Goal: Information Seeking & Learning: Find specific fact

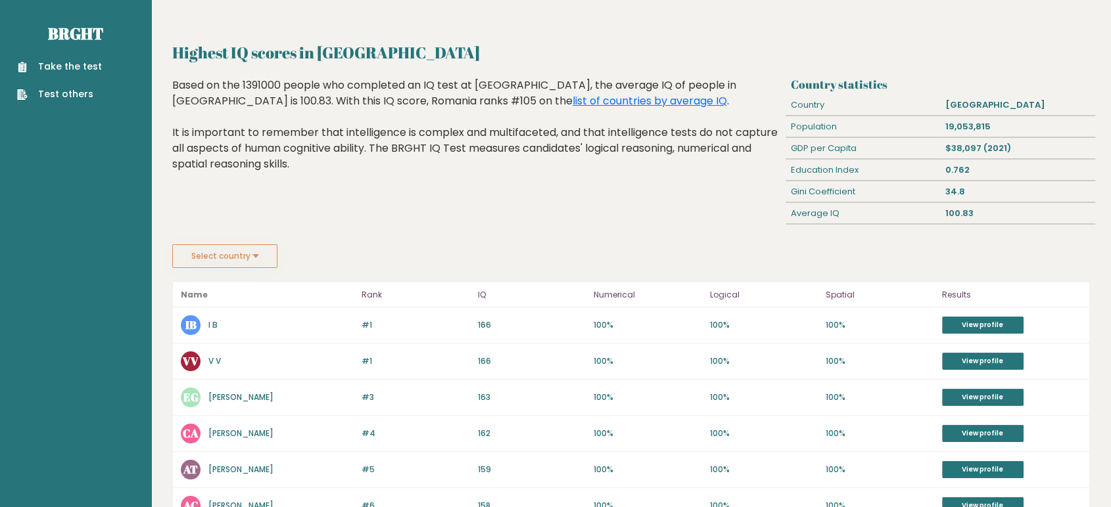
click at [255, 252] on button "Select country" at bounding box center [224, 256] width 105 height 24
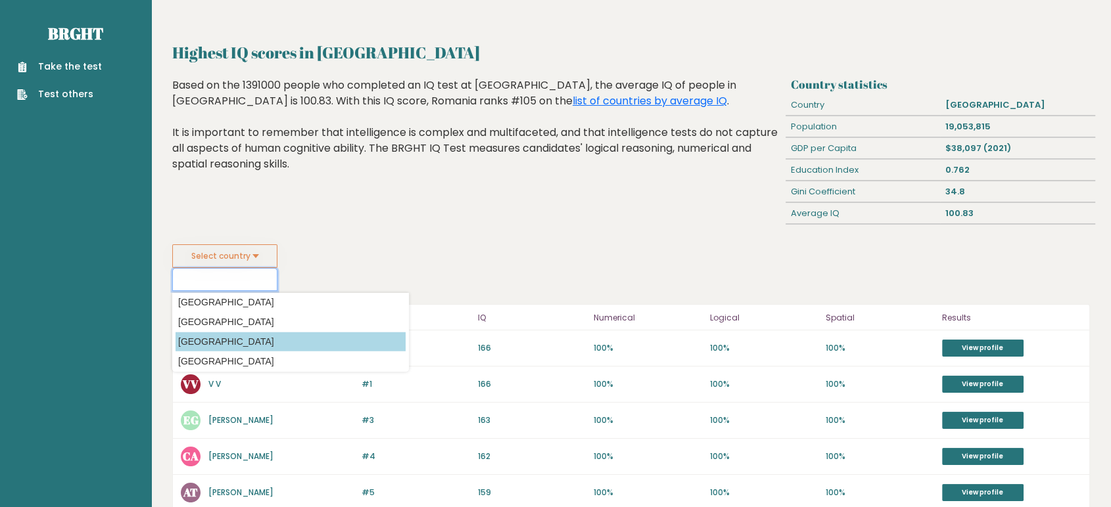
scroll to position [3533, 0]
drag, startPoint x: 202, startPoint y: 338, endPoint x: 129, endPoint y: 337, distance: 72.3
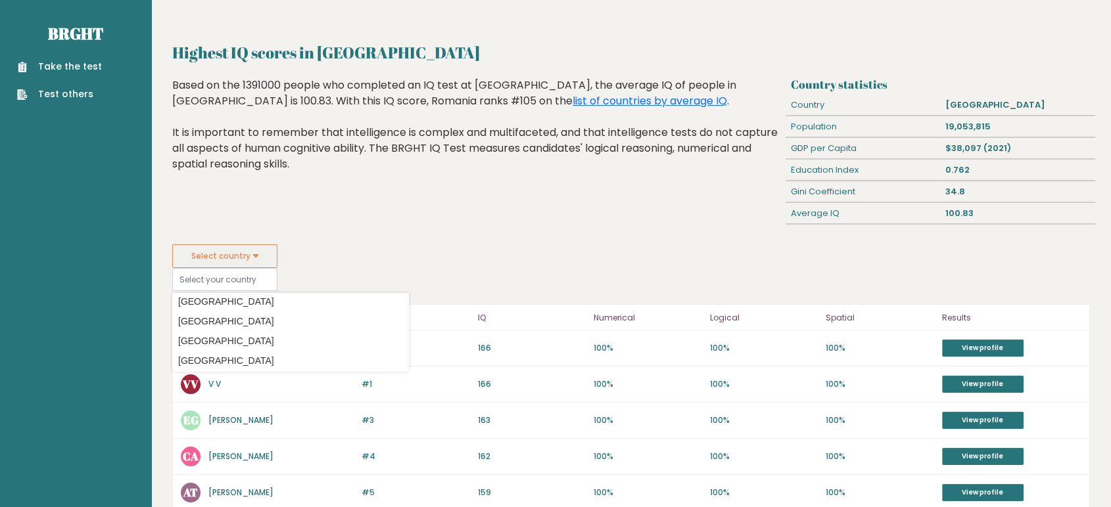
click at [200, 337] on option "[GEOGRAPHIC_DATA]" at bounding box center [290, 341] width 230 height 19
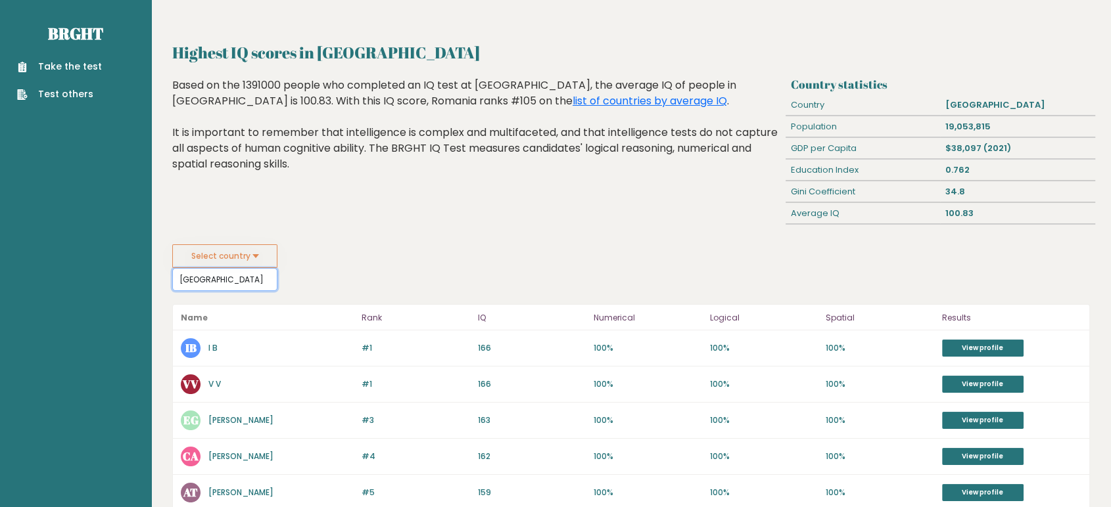
click at [189, 277] on input "[GEOGRAPHIC_DATA]" at bounding box center [224, 279] width 105 height 23
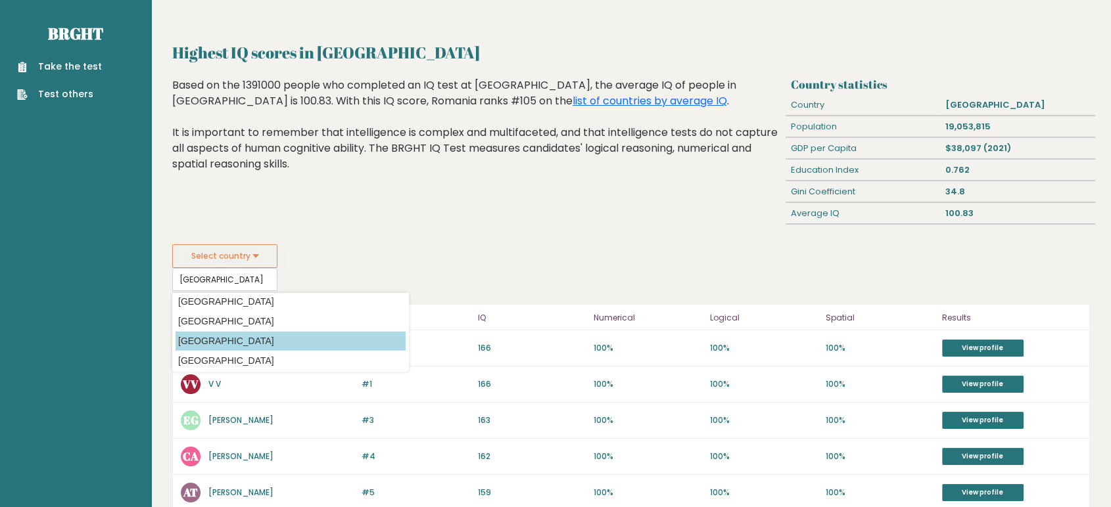
click at [195, 339] on option "[GEOGRAPHIC_DATA]" at bounding box center [290, 341] width 230 height 19
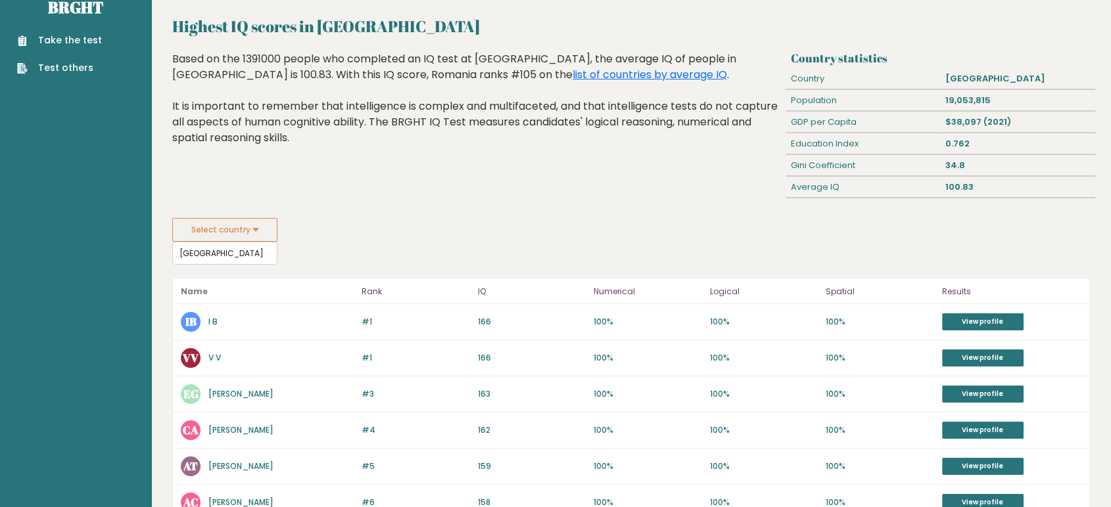
scroll to position [0, 0]
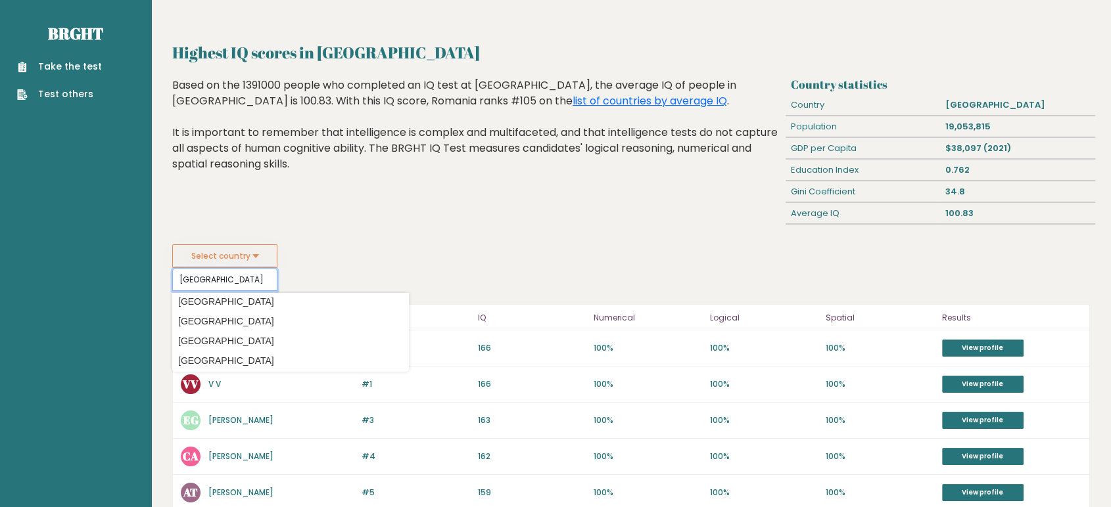
click at [206, 277] on input "[GEOGRAPHIC_DATA]" at bounding box center [224, 279] width 105 height 23
click at [223, 283] on input "[GEOGRAPHIC_DATA]" at bounding box center [224, 279] width 105 height 23
click at [213, 273] on input "[GEOGRAPHIC_DATA]" at bounding box center [224, 279] width 105 height 23
click at [572, 99] on link "list of countries by average IQ" at bounding box center [649, 100] width 154 height 15
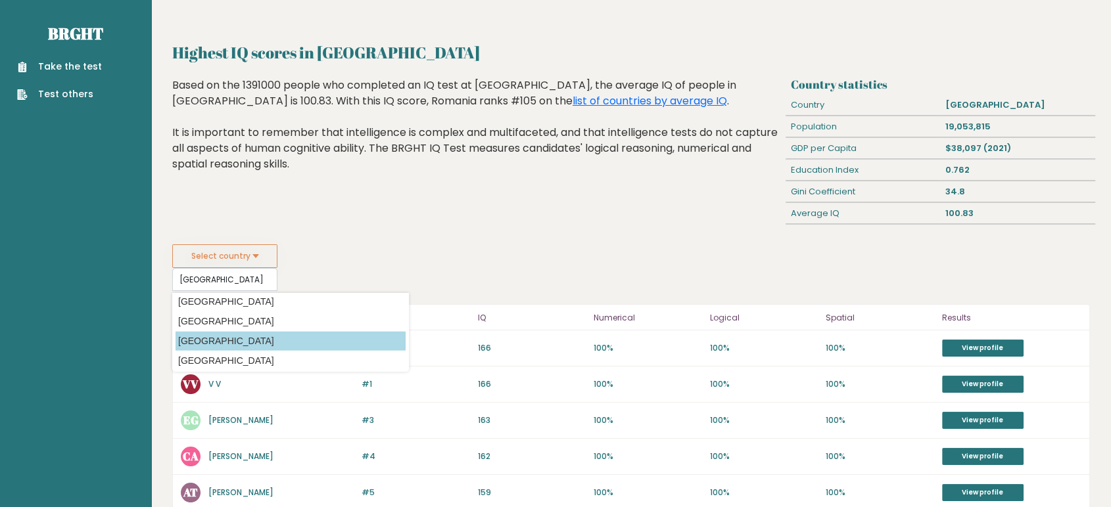
click at [208, 335] on option "[GEOGRAPHIC_DATA]" at bounding box center [290, 341] width 230 height 19
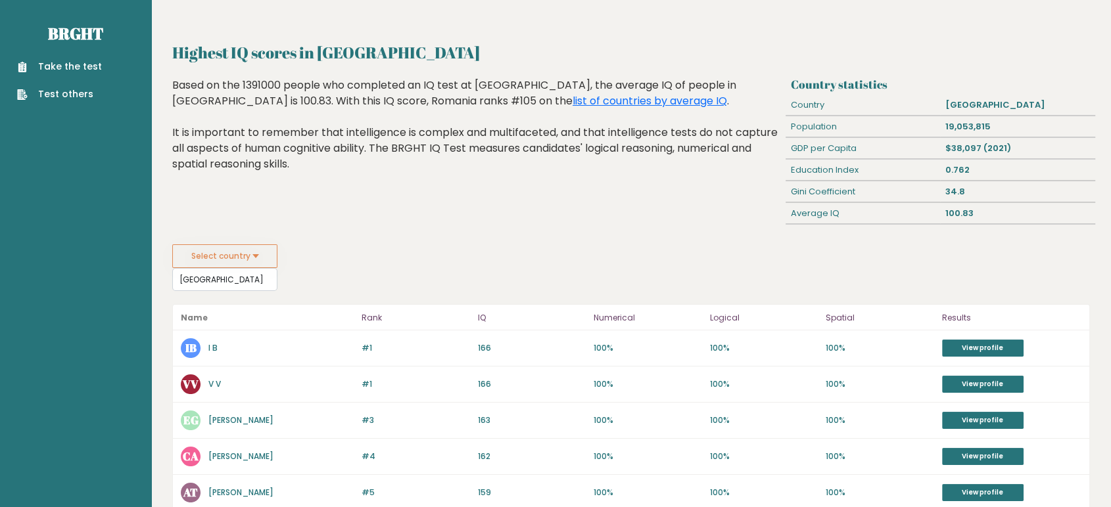
click at [257, 253] on button "Select country" at bounding box center [224, 256] width 105 height 24
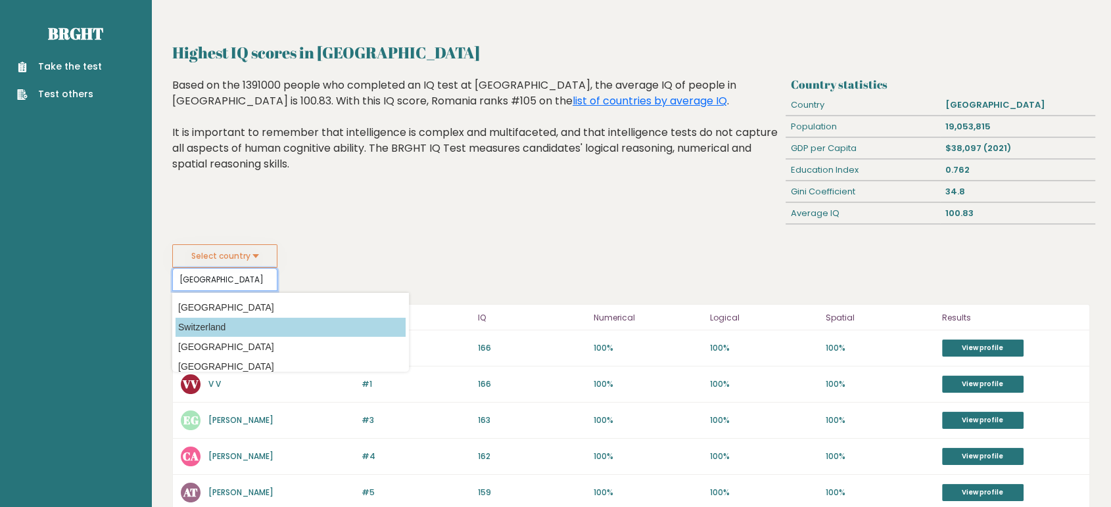
scroll to position [4198, 0]
click at [244, 322] on option "Switzerland" at bounding box center [290, 326] width 230 height 19
type input "Switzerland"
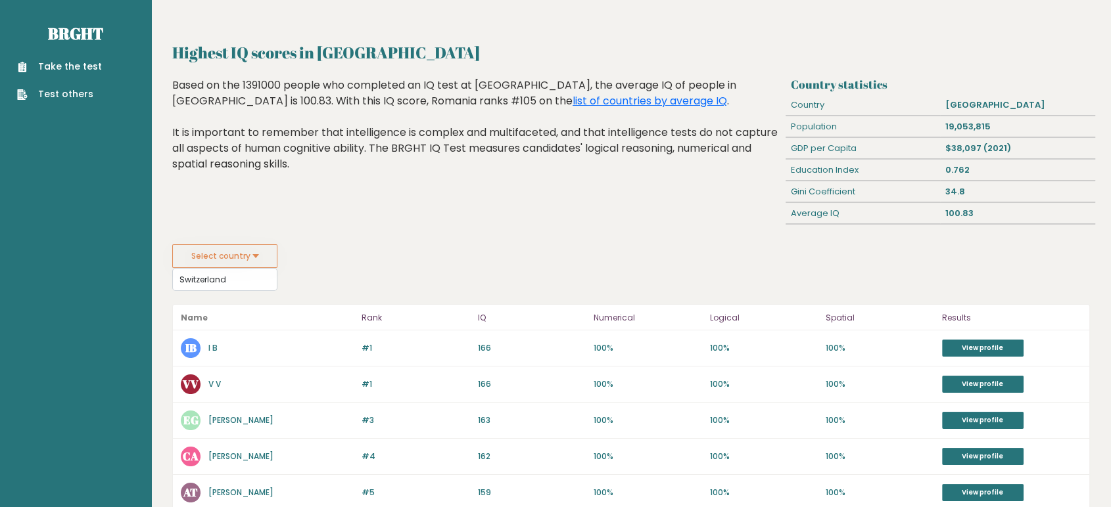
click at [244, 322] on p "Name" at bounding box center [267, 318] width 173 height 16
click at [237, 280] on input "Switzerland" at bounding box center [224, 279] width 105 height 23
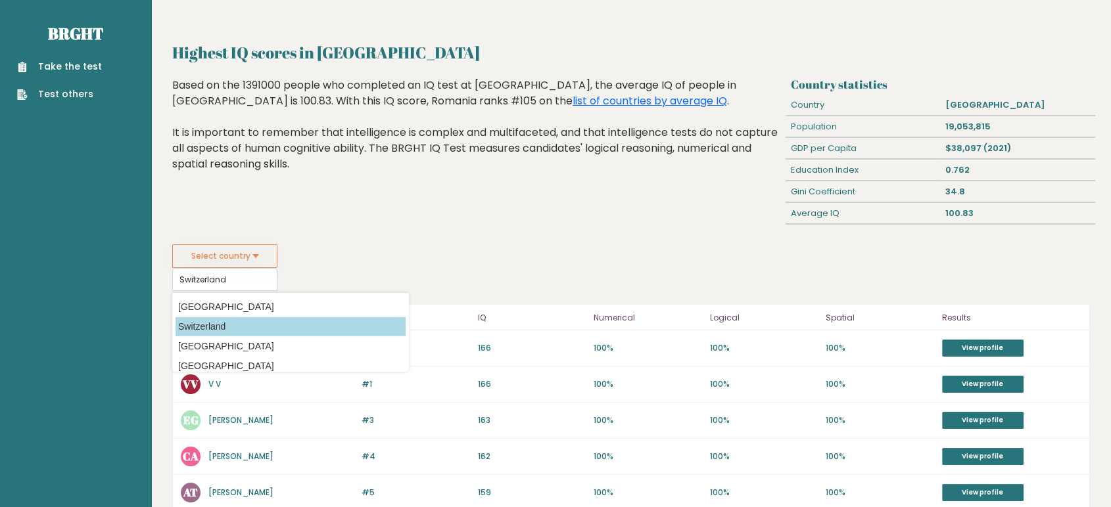
click at [216, 319] on option "Switzerland" at bounding box center [290, 326] width 230 height 19
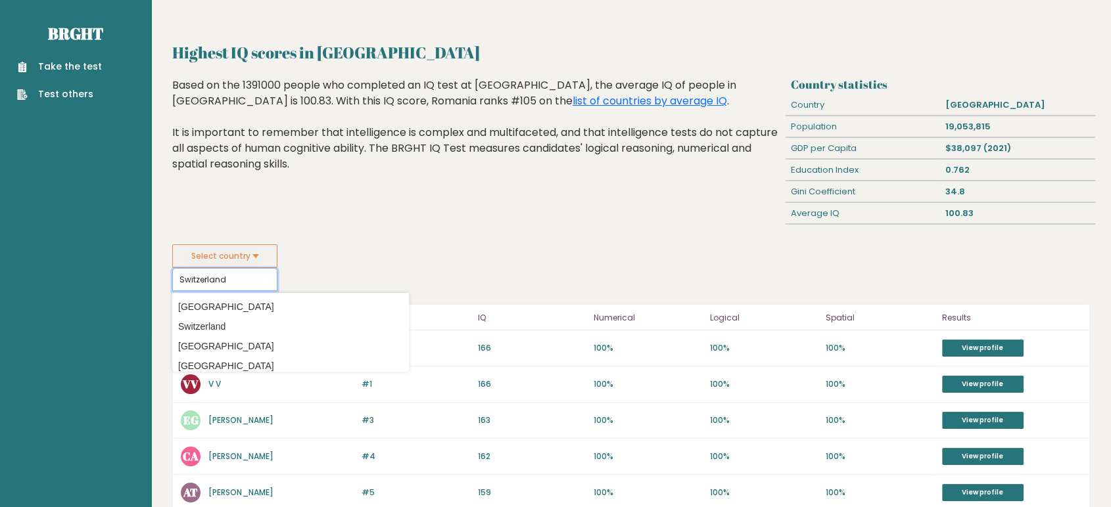
click at [236, 274] on input "Switzerland" at bounding box center [224, 279] width 105 height 23
click at [229, 277] on input "Switzerland" at bounding box center [224, 279] width 105 height 23
click at [208, 323] on option "Switzerland" at bounding box center [290, 326] width 230 height 19
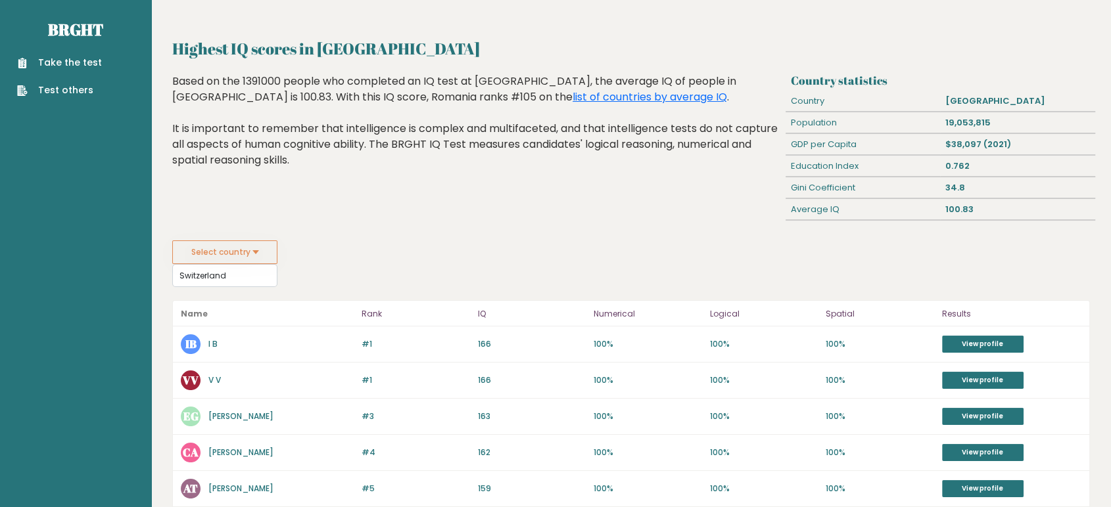
scroll to position [5, 0]
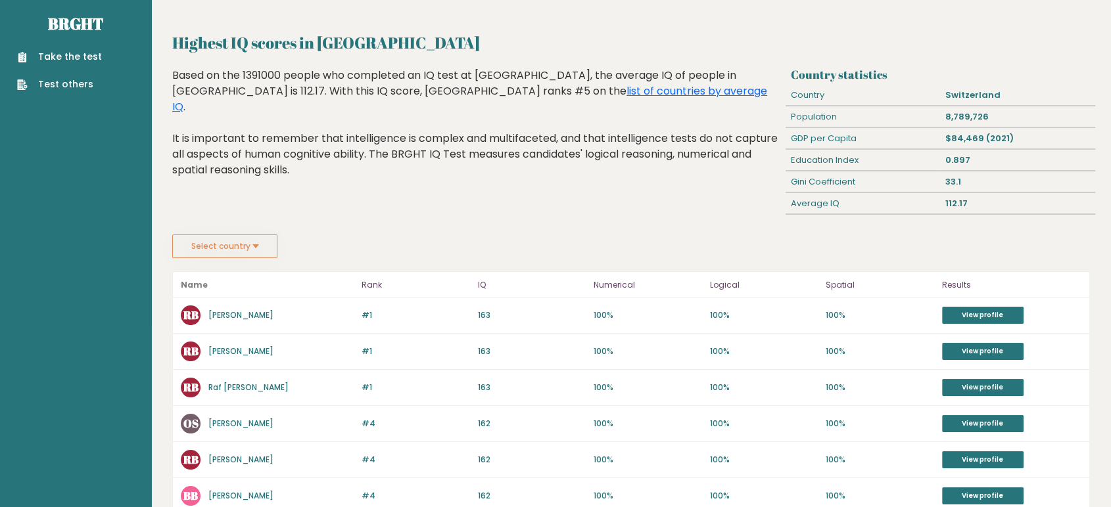
scroll to position [9, 0]
